Goal: Answer question/provide support

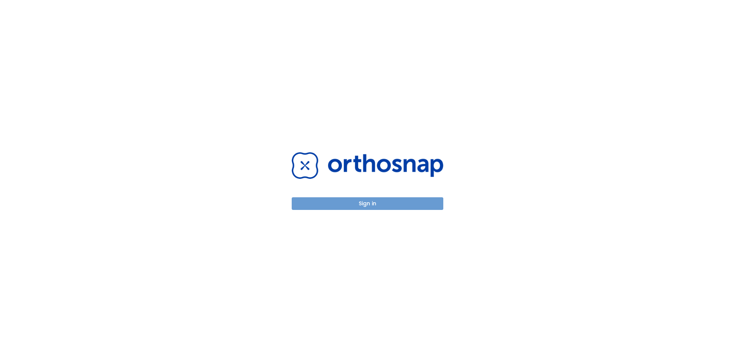
click at [380, 202] on button "Sign in" at bounding box center [367, 203] width 151 height 13
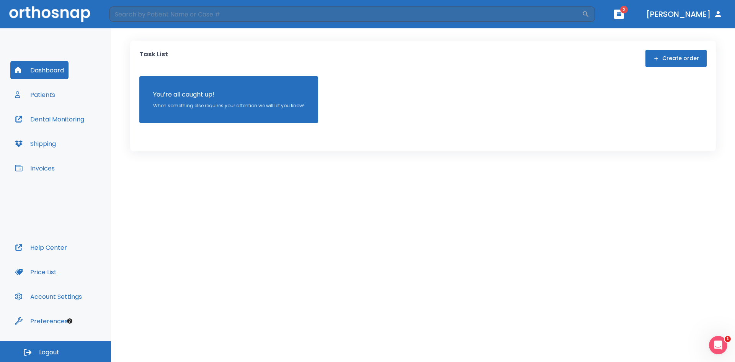
click at [627, 10] on span "2" at bounding box center [624, 10] width 8 height 8
click at [624, 13] on button "button" at bounding box center [619, 14] width 10 height 9
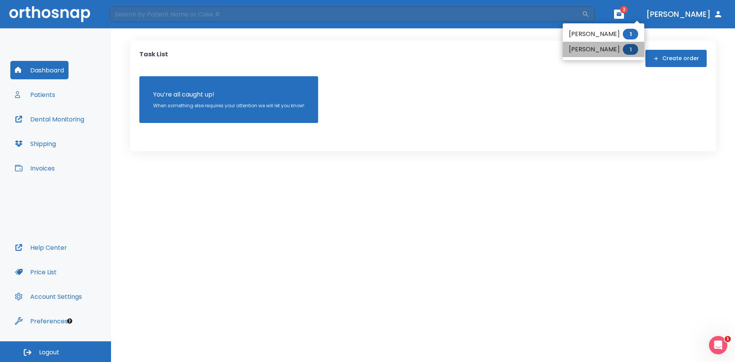
click at [577, 46] on li "[PERSON_NAME] 1" at bounding box center [602, 49] width 81 height 15
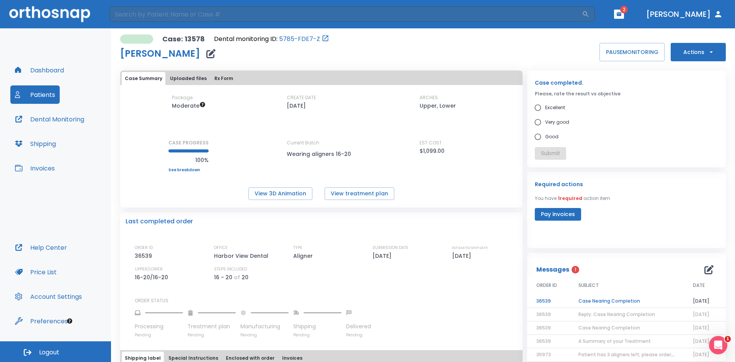
click at [594, 300] on td "Case Nearing Completion" at bounding box center [626, 300] width 114 height 13
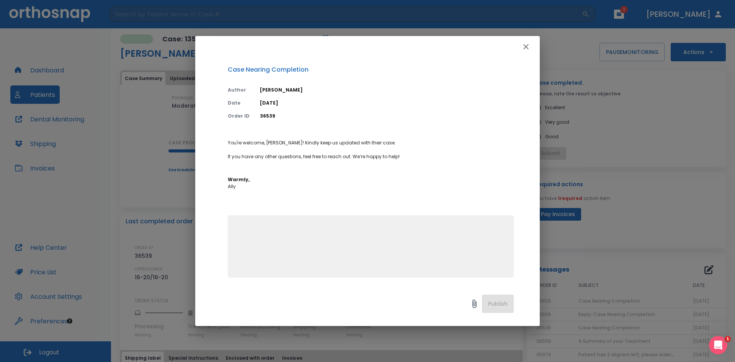
click at [413, 261] on textarea at bounding box center [370, 249] width 277 height 53
type textarea "Will, do. Still waiting for the next set of aligner."
click at [498, 305] on button "Publish" at bounding box center [498, 303] width 32 height 18
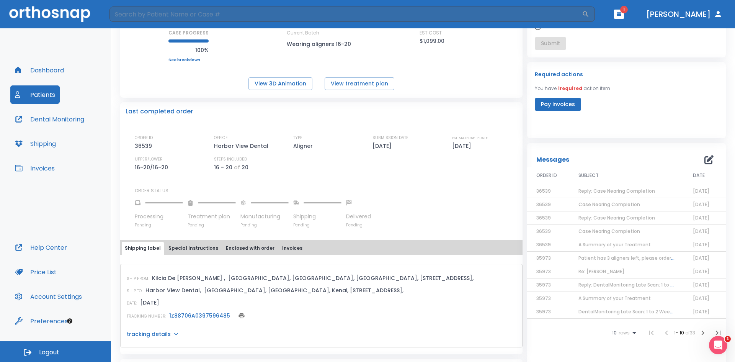
scroll to position [153, 0]
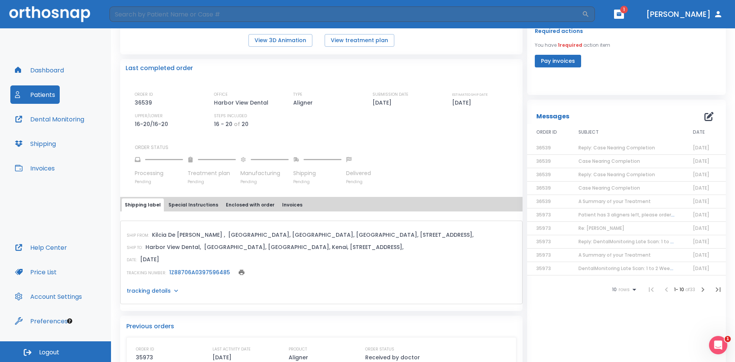
click at [186, 272] on link "1Z88706A0397596485" at bounding box center [199, 272] width 61 height 8
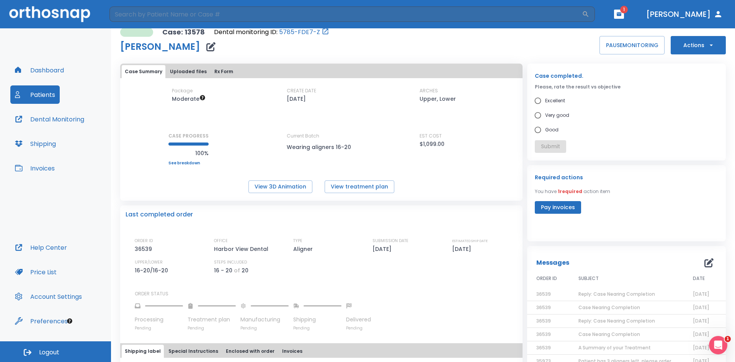
scroll to position [0, 0]
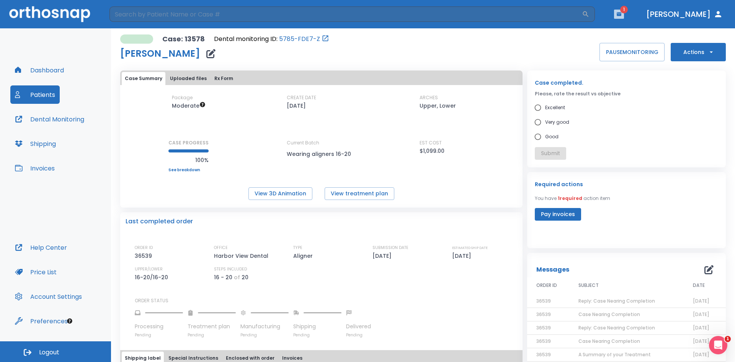
click at [621, 15] on icon "button" at bounding box center [618, 13] width 5 height 5
click at [474, 50] on div at bounding box center [367, 181] width 735 height 362
click at [511, 38] on div "Case: 13578 Dental monitoring ID: 5785-FDE7-Z [PERSON_NAME] PAUSE MONITORING Ac…" at bounding box center [422, 47] width 605 height 27
click at [58, 206] on div "Dashboard Patients Dental Monitoring Shipping Invoices" at bounding box center [55, 149] width 90 height 177
click at [38, 91] on button "Patients" at bounding box center [34, 94] width 49 height 18
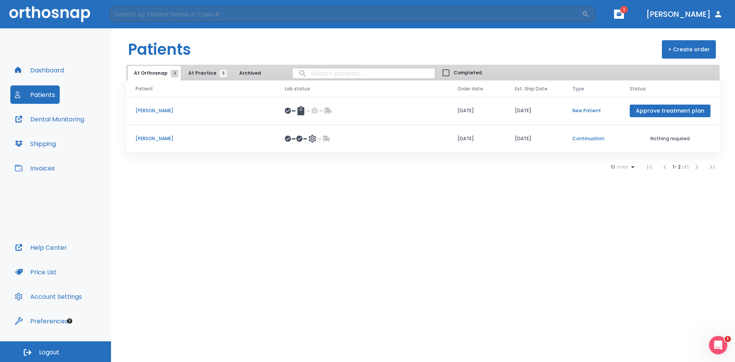
click at [204, 73] on span "At Practice 5" at bounding box center [205, 73] width 35 height 7
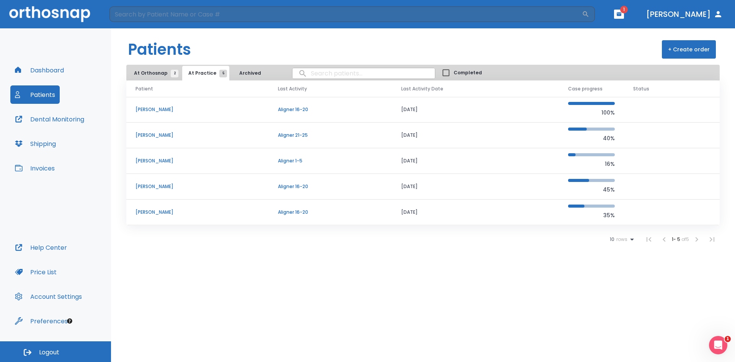
click at [155, 134] on p "[PERSON_NAME]" at bounding box center [197, 135] width 124 height 7
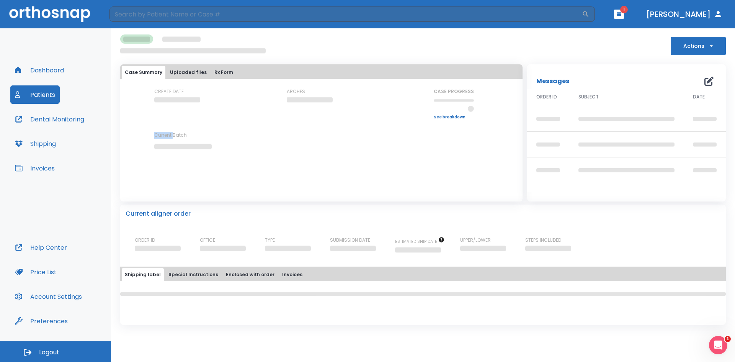
click at [155, 134] on p "Current Batch" at bounding box center [188, 135] width 69 height 7
click at [133, 155] on div "CREATE DATE ARCHES CASE PROGRESS Upper progress (Est. Awaiting Data ) 0% Lower …" at bounding box center [321, 125] width 402 height 75
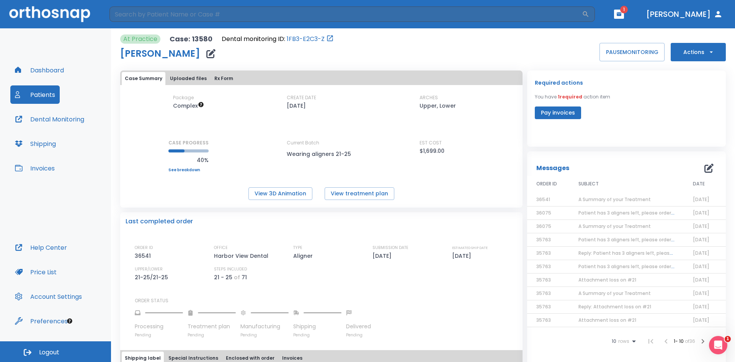
click at [135, 158] on div "Package Complex CREATE DATE [DATE] ARCHES Upper, Lower CASE PROGRESS 40% Upper …" at bounding box center [321, 133] width 402 height 78
drag, startPoint x: 135, startPoint y: 158, endPoint x: 137, endPoint y: 162, distance: 4.6
click at [136, 159] on div "Package Complex CREATE DATE [DATE] ARCHES Upper, Lower CASE PROGRESS 40% Upper …" at bounding box center [321, 133] width 402 height 78
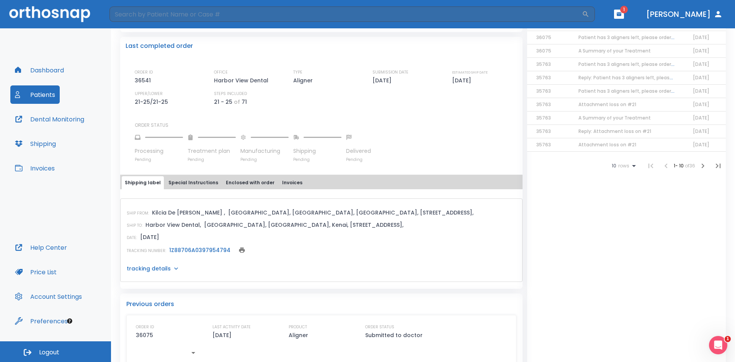
scroll to position [191, 0]
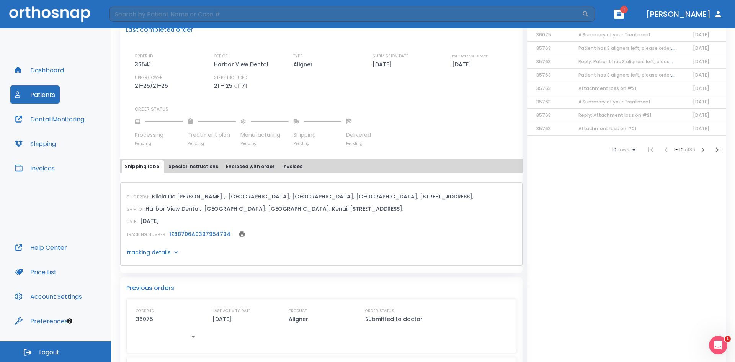
click at [208, 233] on link "1Z88706A0397954794" at bounding box center [199, 234] width 61 height 8
click at [49, 92] on button "Patients" at bounding box center [34, 94] width 49 height 18
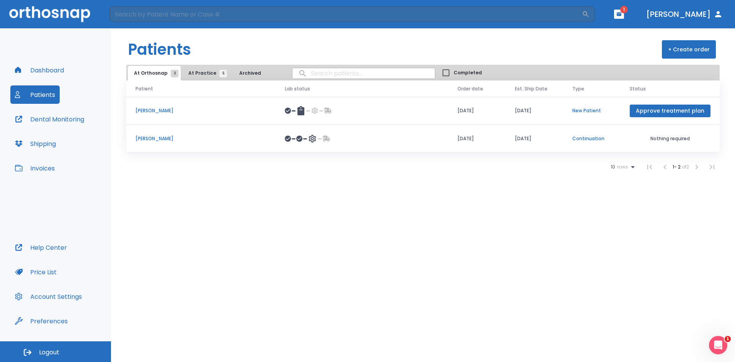
click at [205, 70] on span "At Practice 5" at bounding box center [205, 73] width 35 height 7
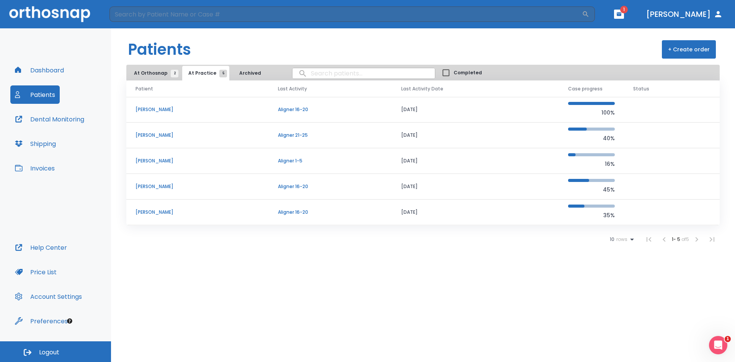
click at [161, 111] on p "[PERSON_NAME]" at bounding box center [197, 109] width 124 height 7
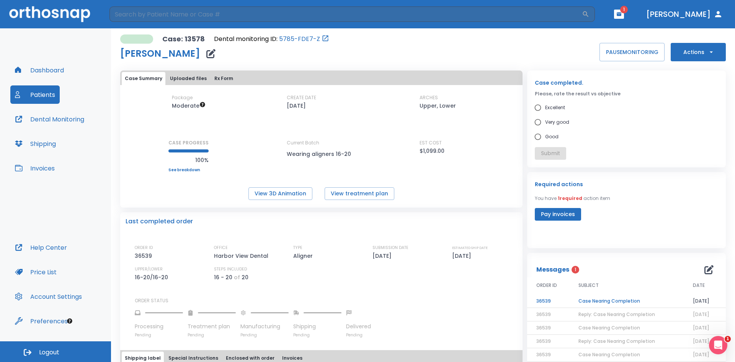
click at [71, 195] on div "Dashboard Patients Dental Monitoring Shipping Invoices" at bounding box center [55, 149] width 90 height 177
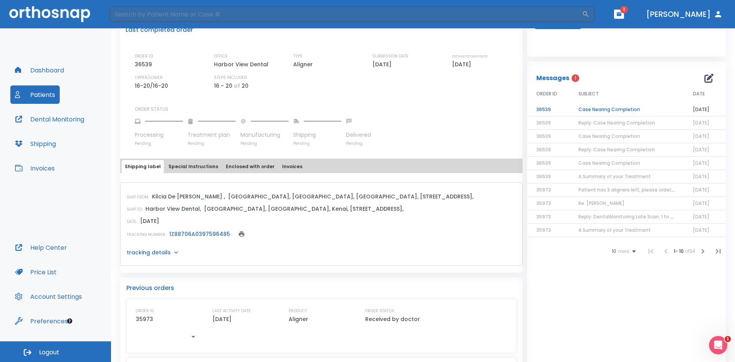
click at [202, 233] on link "1Z88706A0397596485" at bounding box center [199, 234] width 61 height 8
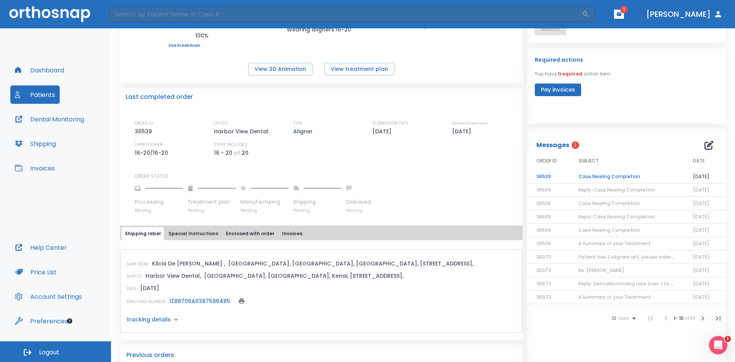
scroll to position [115, 0]
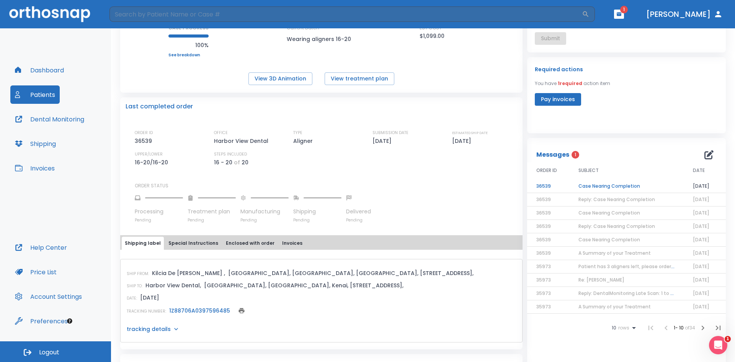
click at [581, 186] on td "Case Nearing Completion" at bounding box center [626, 185] width 114 height 13
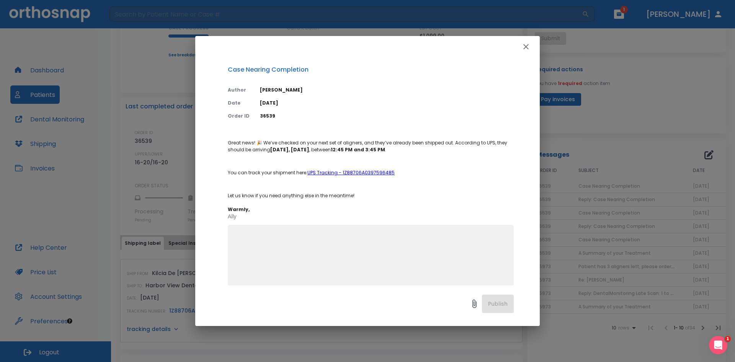
click at [342, 246] on textarea at bounding box center [370, 259] width 277 height 53
type textarea "Perfect, thank you."
click at [511, 307] on button "Publish" at bounding box center [498, 303] width 32 height 18
